Goal: Use online tool/utility

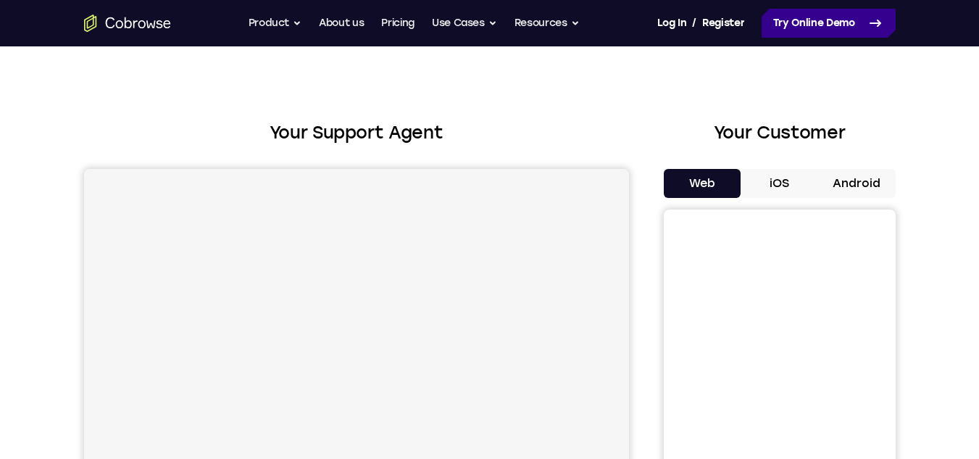
scroll to position [19, 0]
click at [803, 17] on link "Try Online Demo" at bounding box center [829, 23] width 134 height 29
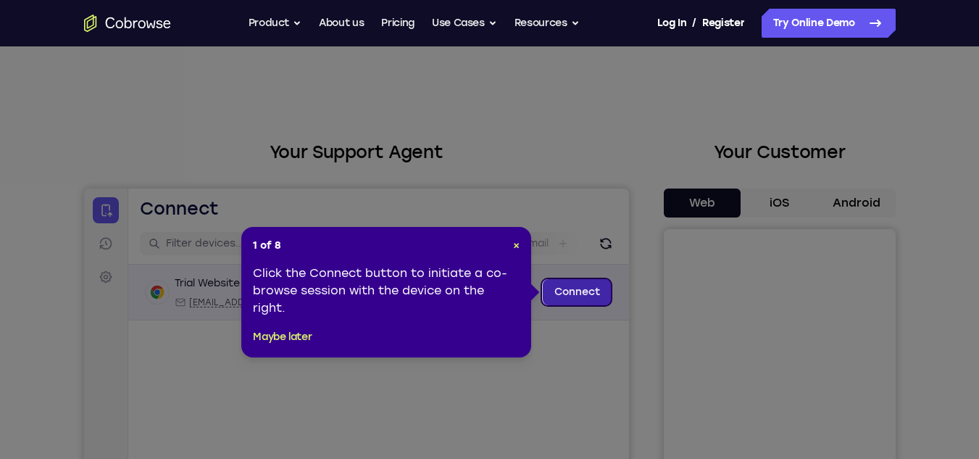
click at [561, 288] on link "Connect" at bounding box center [576, 292] width 69 height 26
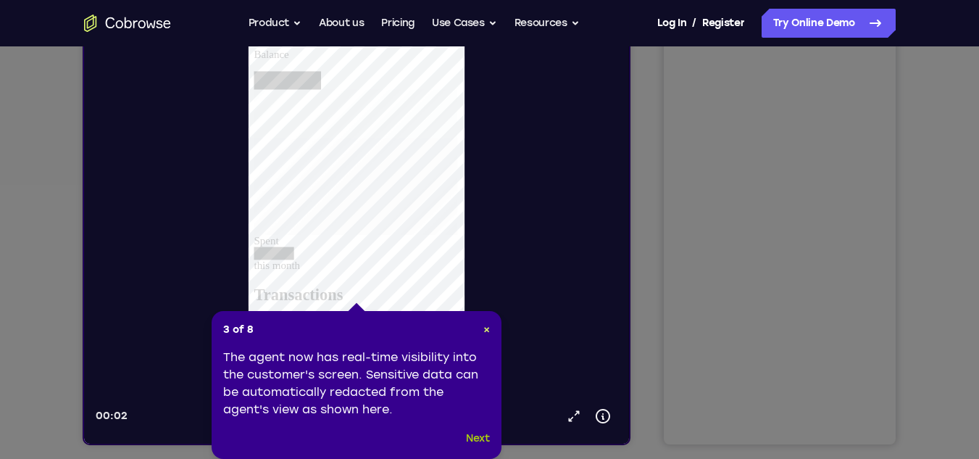
click at [470, 439] on button "Next" at bounding box center [478, 438] width 24 height 17
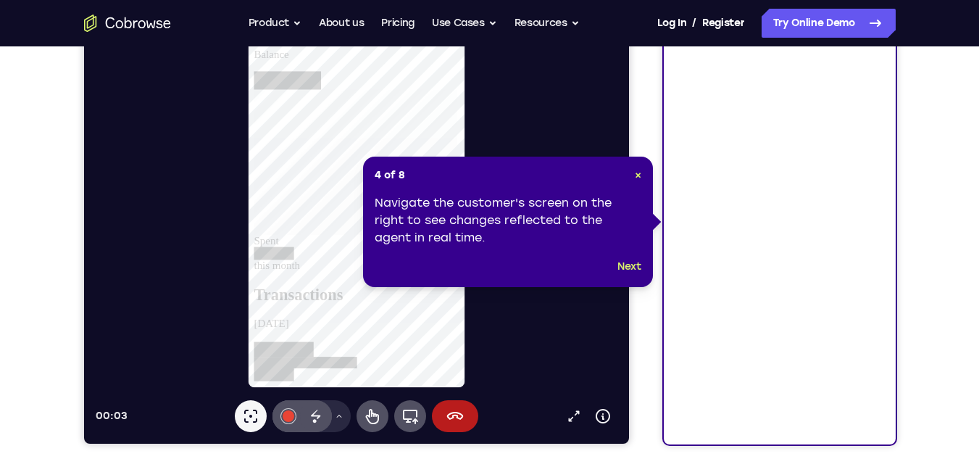
click at [644, 175] on div "4 of 8 × Navigate the customer's screen on the right to see changes reflected t…" at bounding box center [508, 222] width 290 height 130
click at [639, 178] on span "×" at bounding box center [638, 175] width 7 height 12
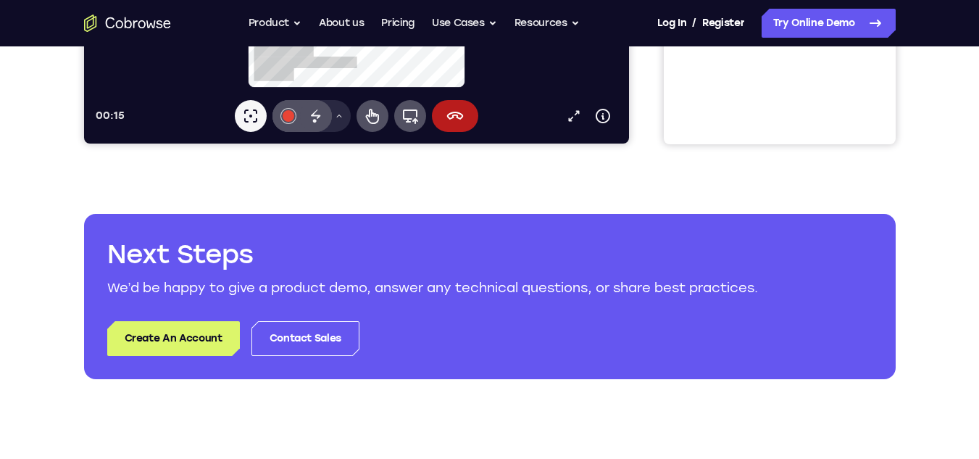
scroll to position [533, 0]
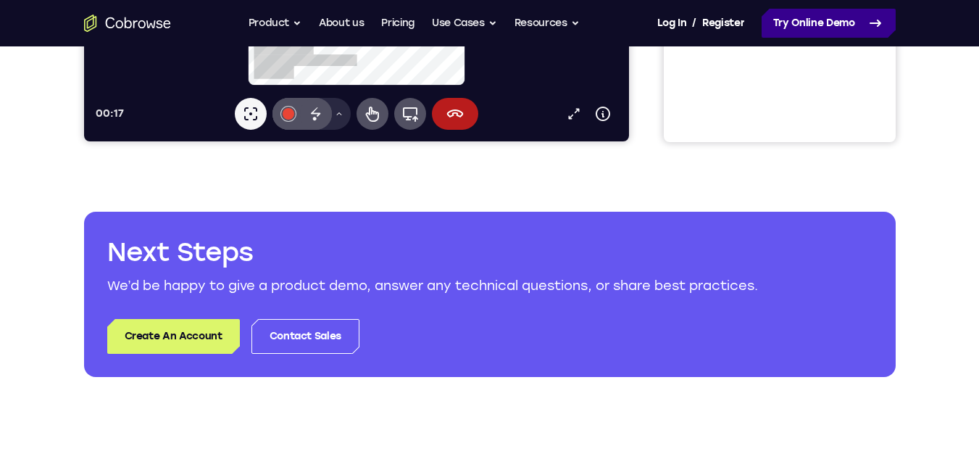
click at [817, 23] on link "Try Online Demo" at bounding box center [829, 23] width 134 height 29
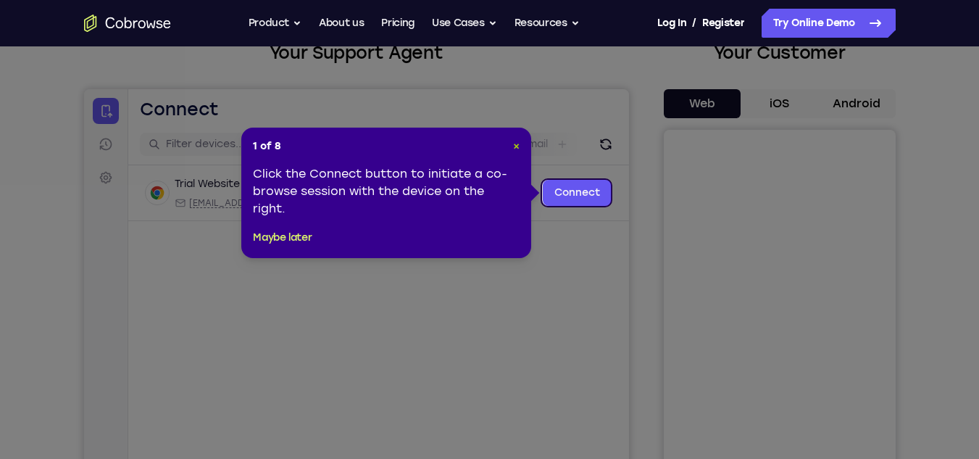
click at [519, 145] on span "×" at bounding box center [516, 146] width 7 height 12
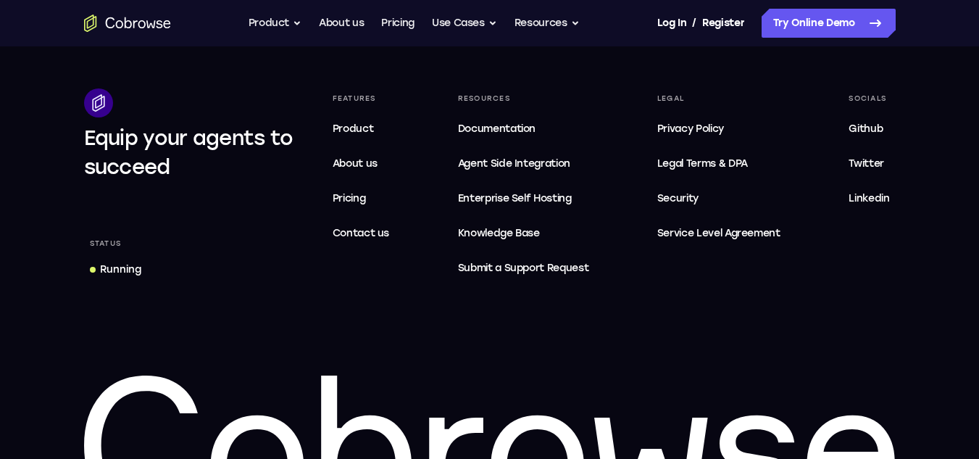
scroll to position [988, 0]
